Goal: Transaction & Acquisition: Obtain resource

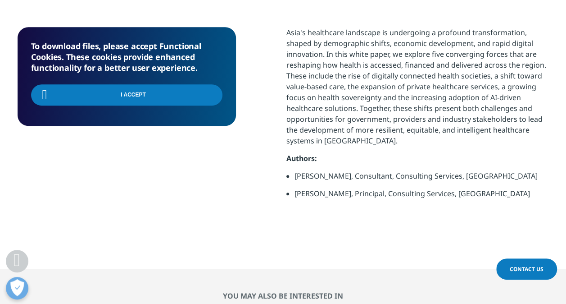
scroll to position [201, 531]
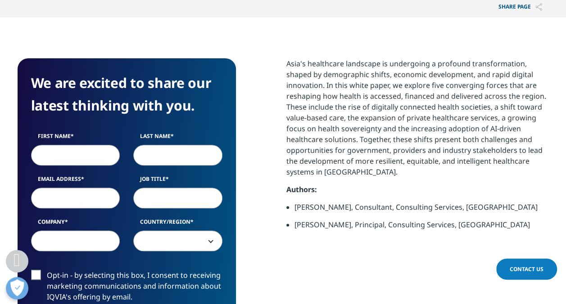
scroll to position [360, 0]
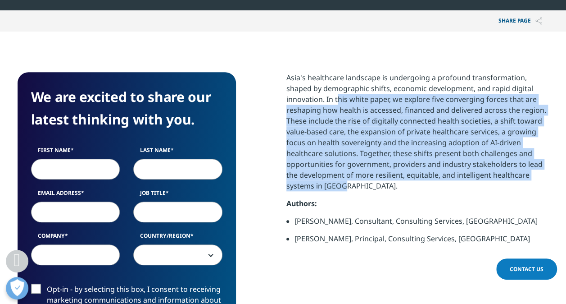
drag, startPoint x: 337, startPoint y: 100, endPoint x: 539, endPoint y: 187, distance: 220.1
click at [539, 187] on p "Asia's healthcare landscape is undergoing a profound transformation, shaped by …" at bounding box center [417, 135] width 263 height 126
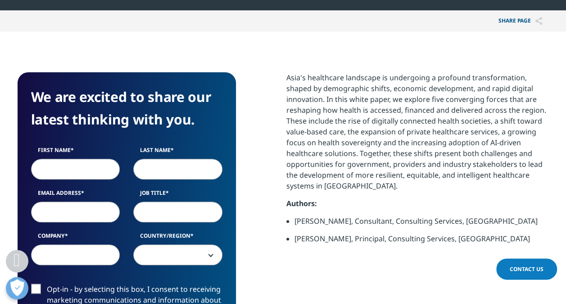
click at [76, 168] on input "First Name" at bounding box center [75, 169] width 89 height 21
type input "[PERSON_NAME]"
type input "Wan"
type input "[PERSON_NAME][EMAIL_ADDRESS][DOMAIN_NAME]"
type input "Regulatory Compliance Director"
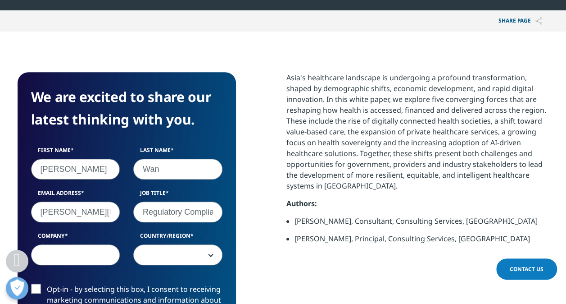
type input "Quasar Medical"
select select "[GEOGRAPHIC_DATA]"
click at [163, 209] on input "Regulatory Compliance Director" at bounding box center [177, 211] width 89 height 21
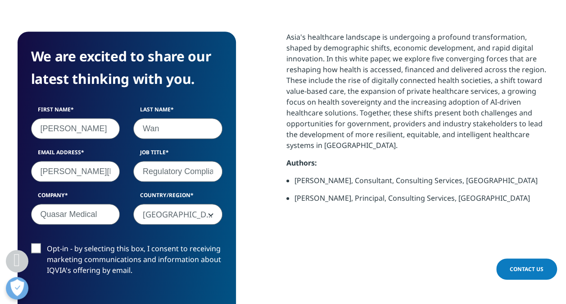
scroll to position [450, 0]
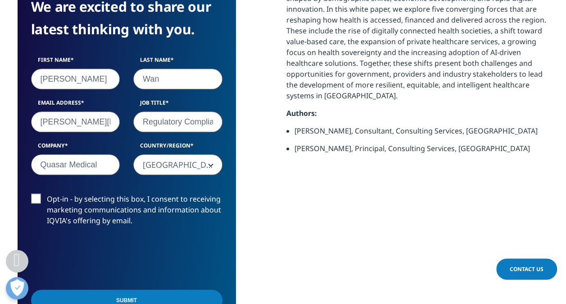
click at [101, 160] on input "Quasar Medical" at bounding box center [75, 164] width 89 height 21
drag, startPoint x: 97, startPoint y: 160, endPoint x: 192, endPoint y: 161, distance: 95.0
click at [192, 161] on div "First Name [PERSON_NAME] Last Name Wan Email Address [EMAIL_ADDRESS][DOMAIN_NAM…" at bounding box center [126, 120] width 205 height 128
click at [218, 197] on label "Opt-in - by selecting this box, I consent to receiving marketing communications…" at bounding box center [126, 211] width 191 height 37
click at [47, 193] on input "Opt-in - by selecting this box, I consent to receiving marketing communications…" at bounding box center [47, 193] width 0 height 0
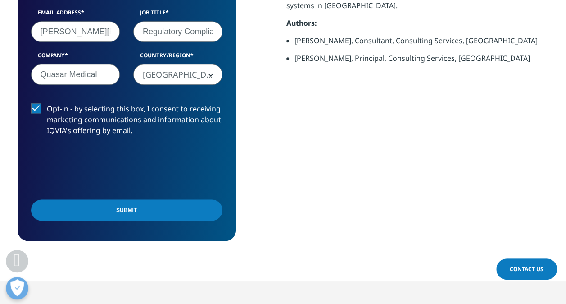
click at [138, 209] on input "Submit" at bounding box center [126, 209] width 191 height 21
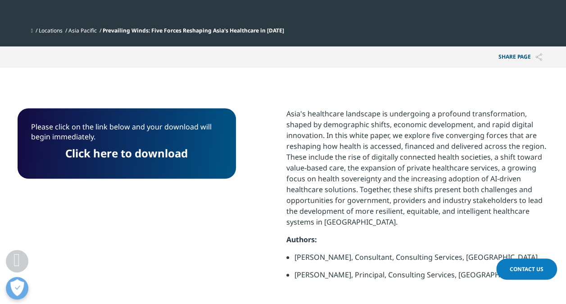
scroll to position [311, 0]
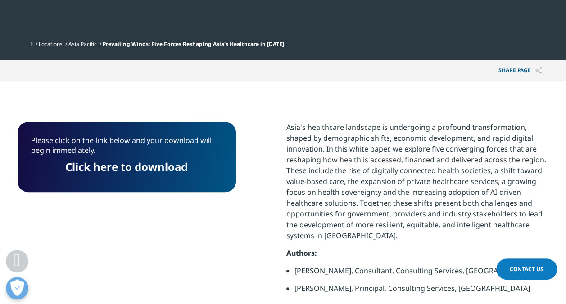
click at [152, 169] on link "Click here to download" at bounding box center [126, 166] width 122 height 15
